Goal: Find specific page/section: Find specific page/section

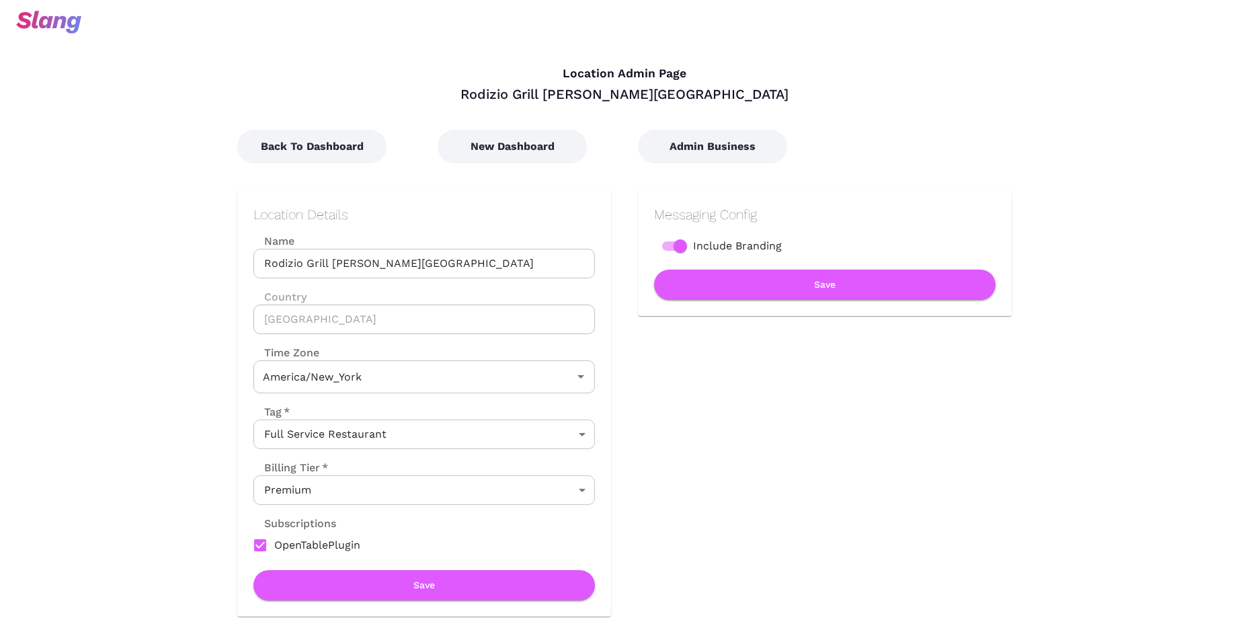
type input "Eastern Time"
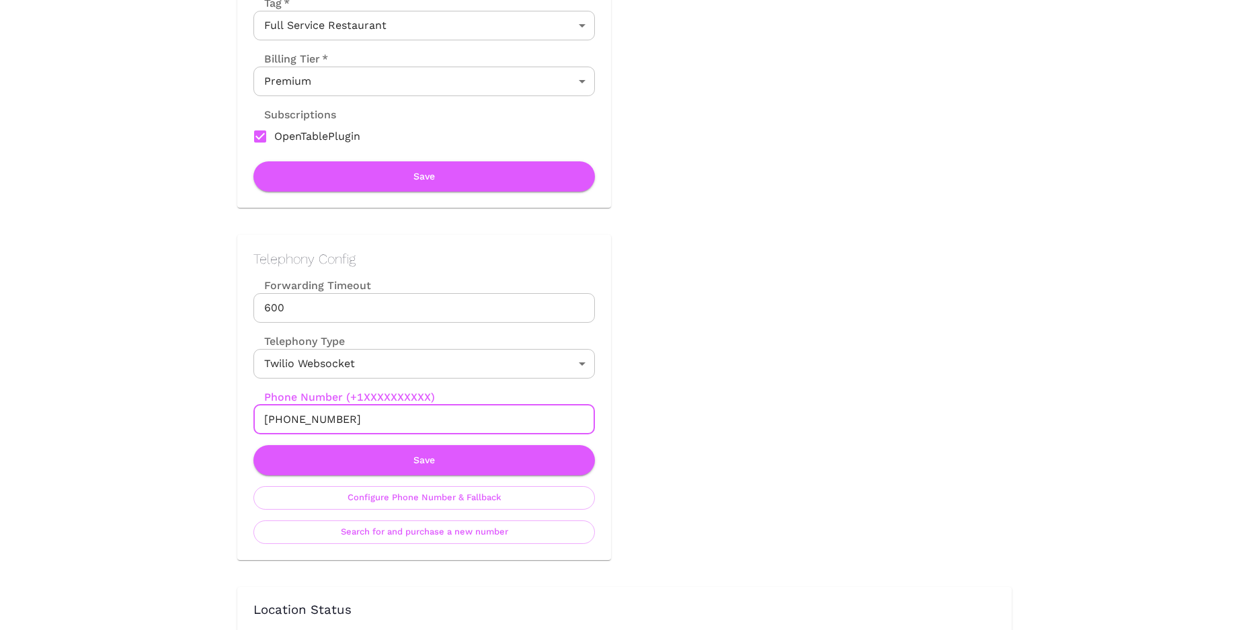
drag, startPoint x: 266, startPoint y: 418, endPoint x: 352, endPoint y: 418, distance: 86.0
click at [352, 418] on input "+18139466421" at bounding box center [423, 420] width 341 height 30
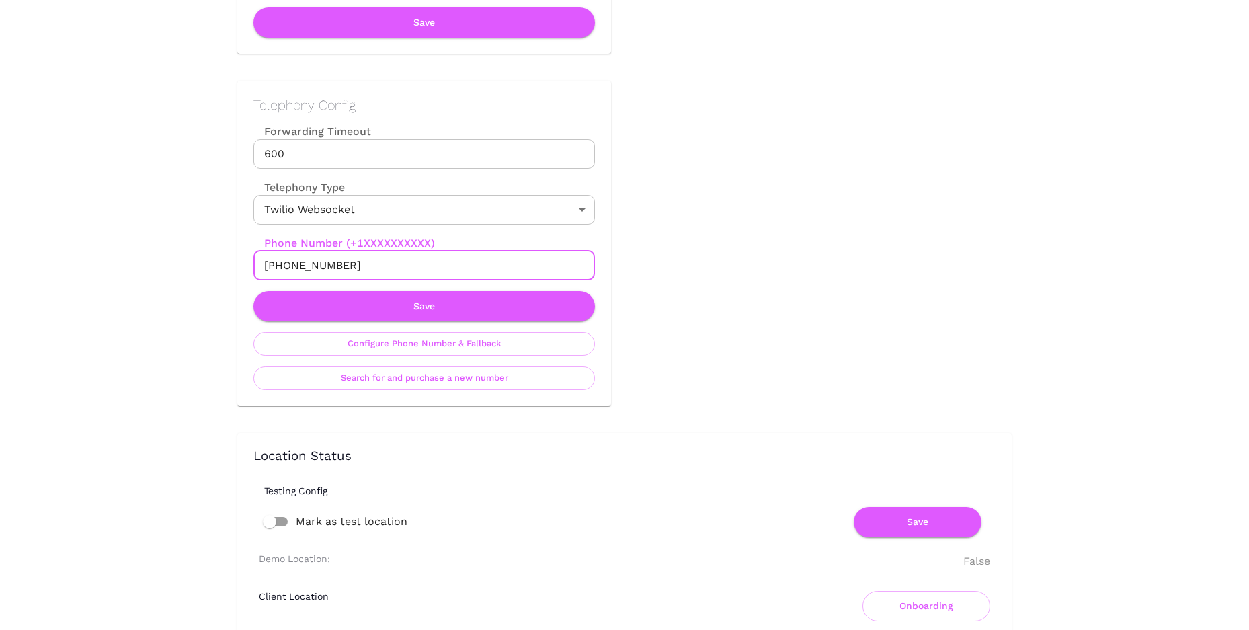
scroll to position [603, 0]
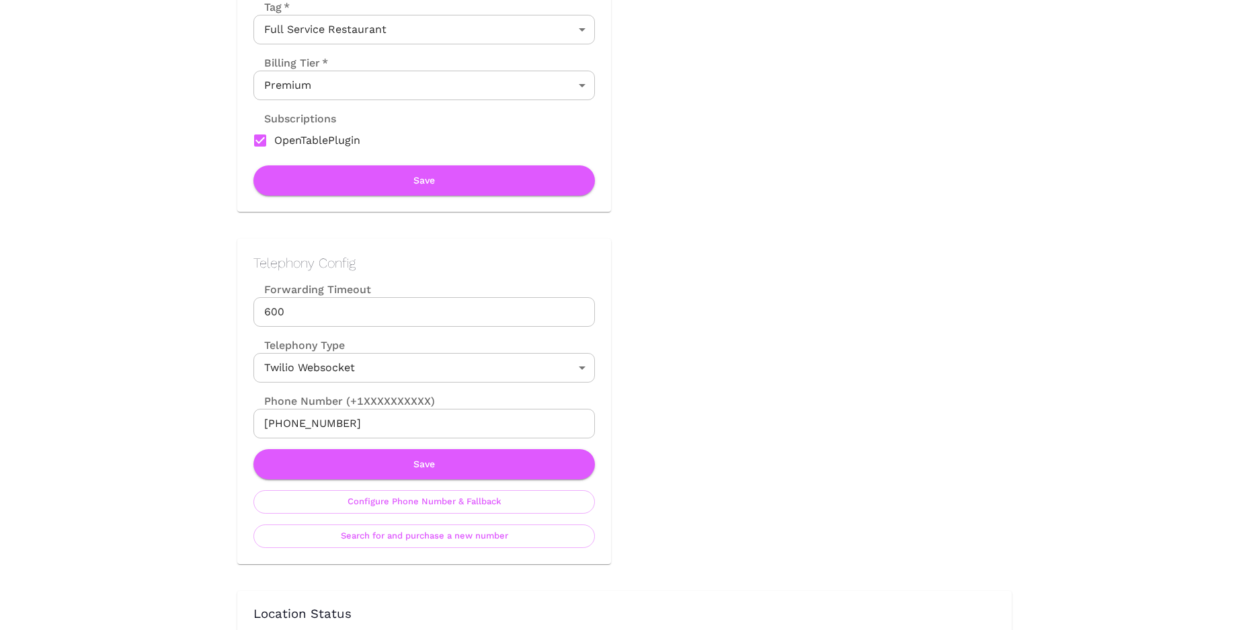
scroll to position [571, 0]
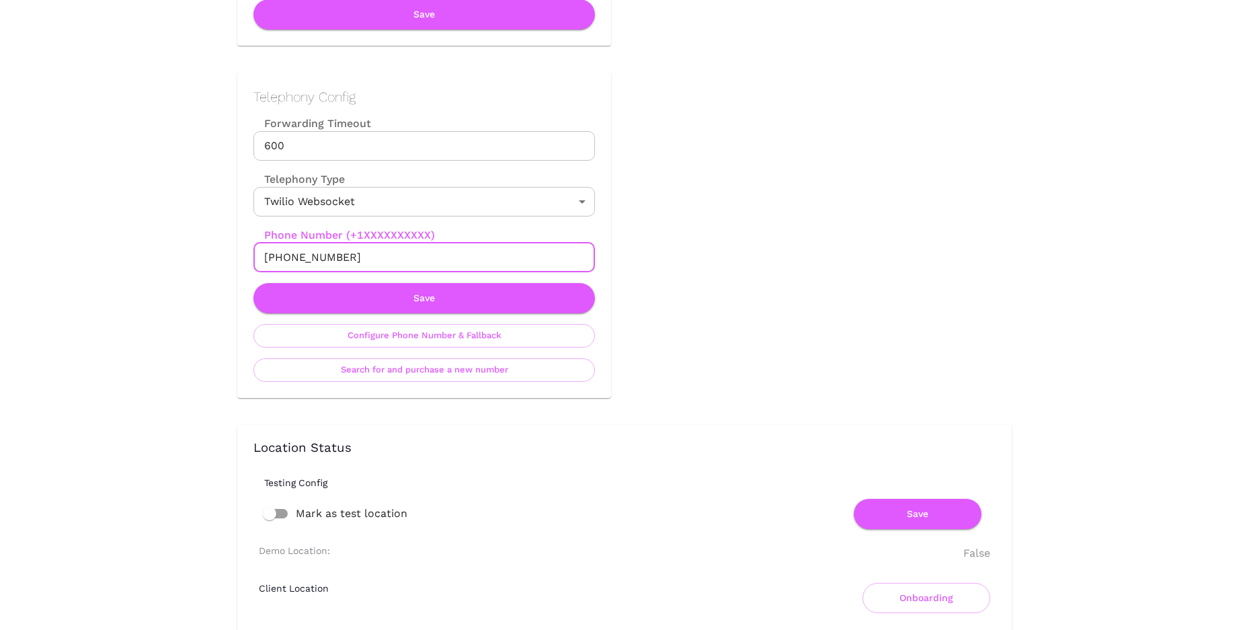
drag, startPoint x: 278, startPoint y: 256, endPoint x: 366, endPoint y: 259, distance: 87.4
click at [366, 259] on input "[PHONE_NUMBER]" at bounding box center [423, 258] width 341 height 30
